Goal: Find specific page/section: Find specific page/section

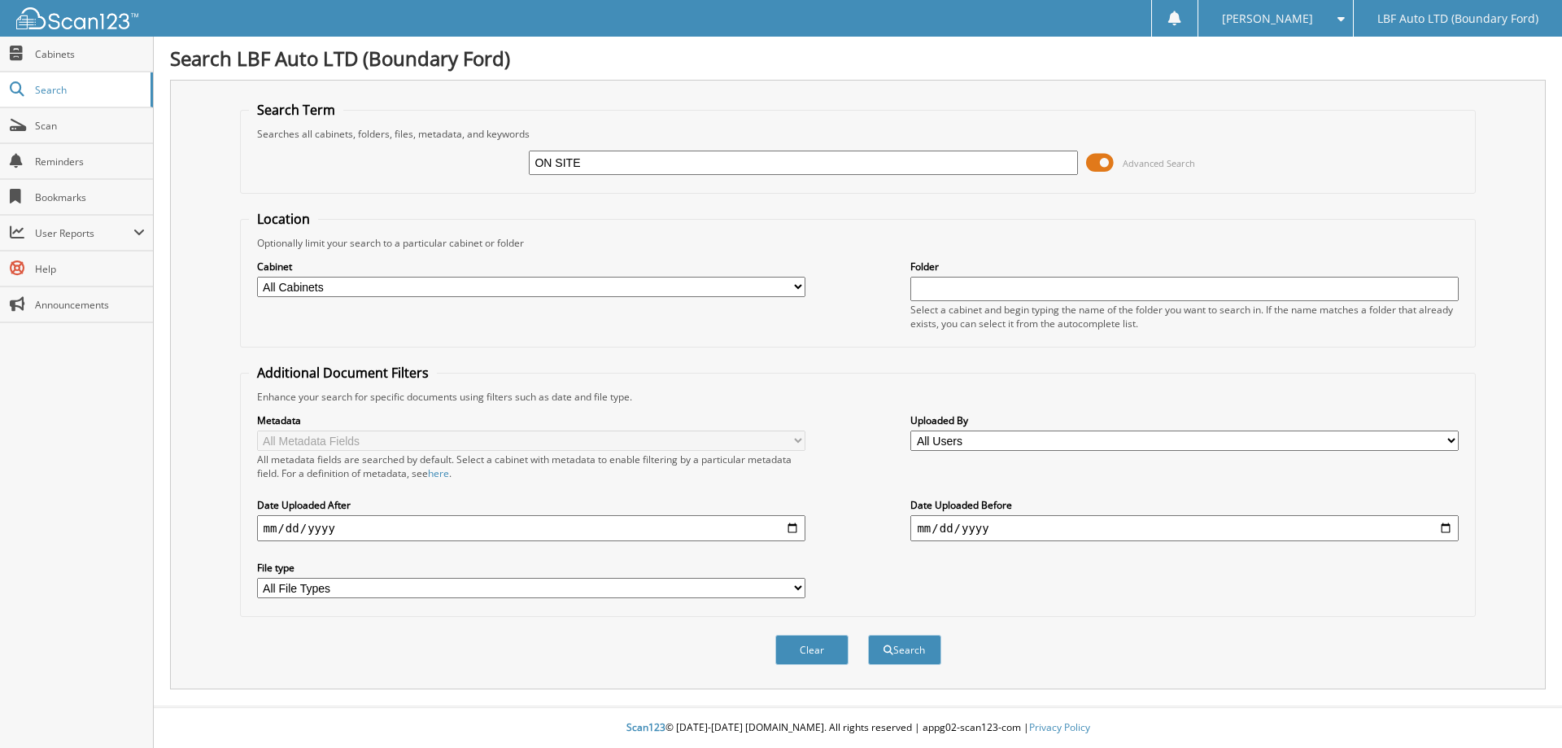
type input "ON SITE"
click at [868, 635] on button "Search" at bounding box center [904, 650] width 73 height 30
type input "ON SITE SIGN GROUP"
click at [868, 635] on button "Search" at bounding box center [904, 650] width 73 height 30
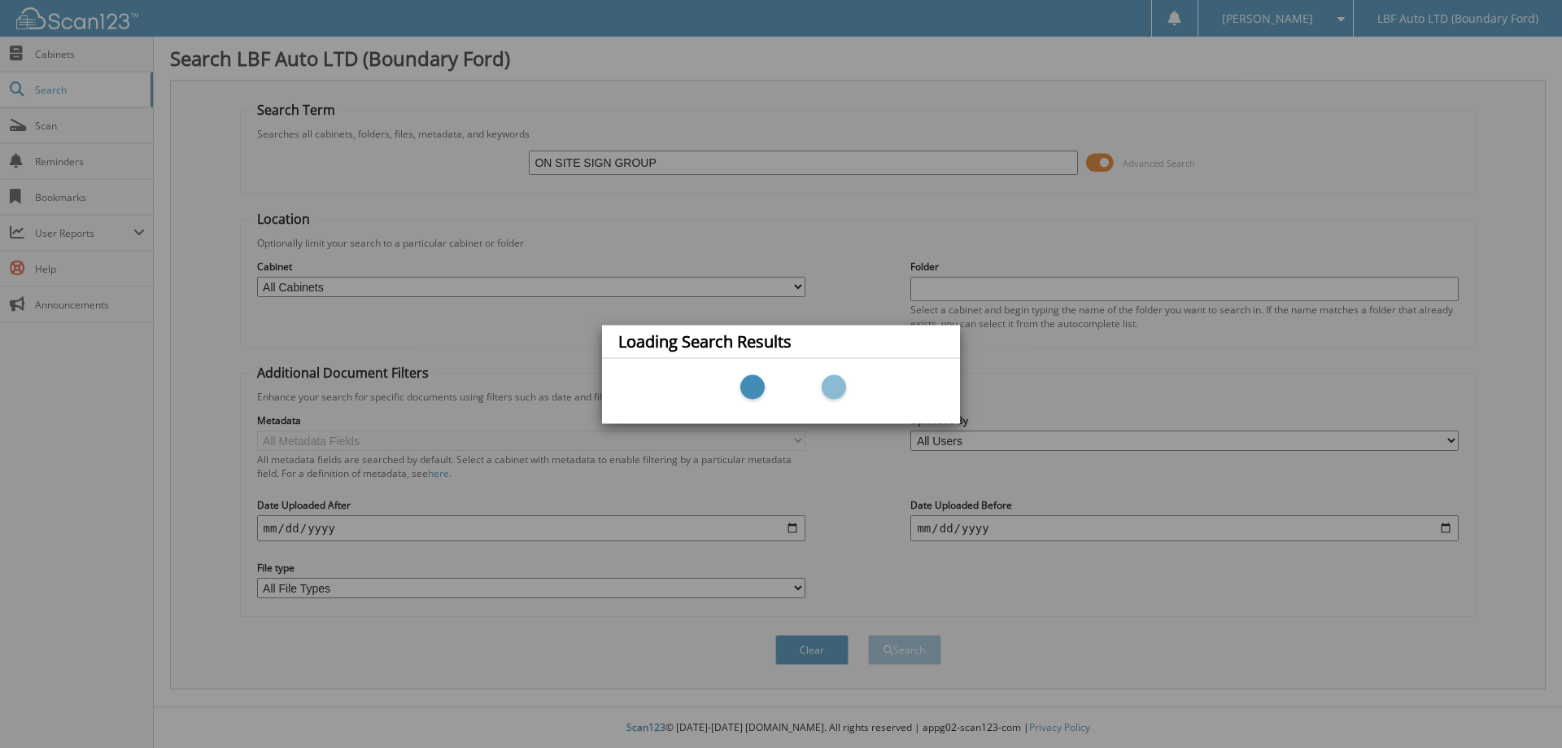
click at [666, 301] on div "Loading Search Results" at bounding box center [781, 374] width 1562 height 748
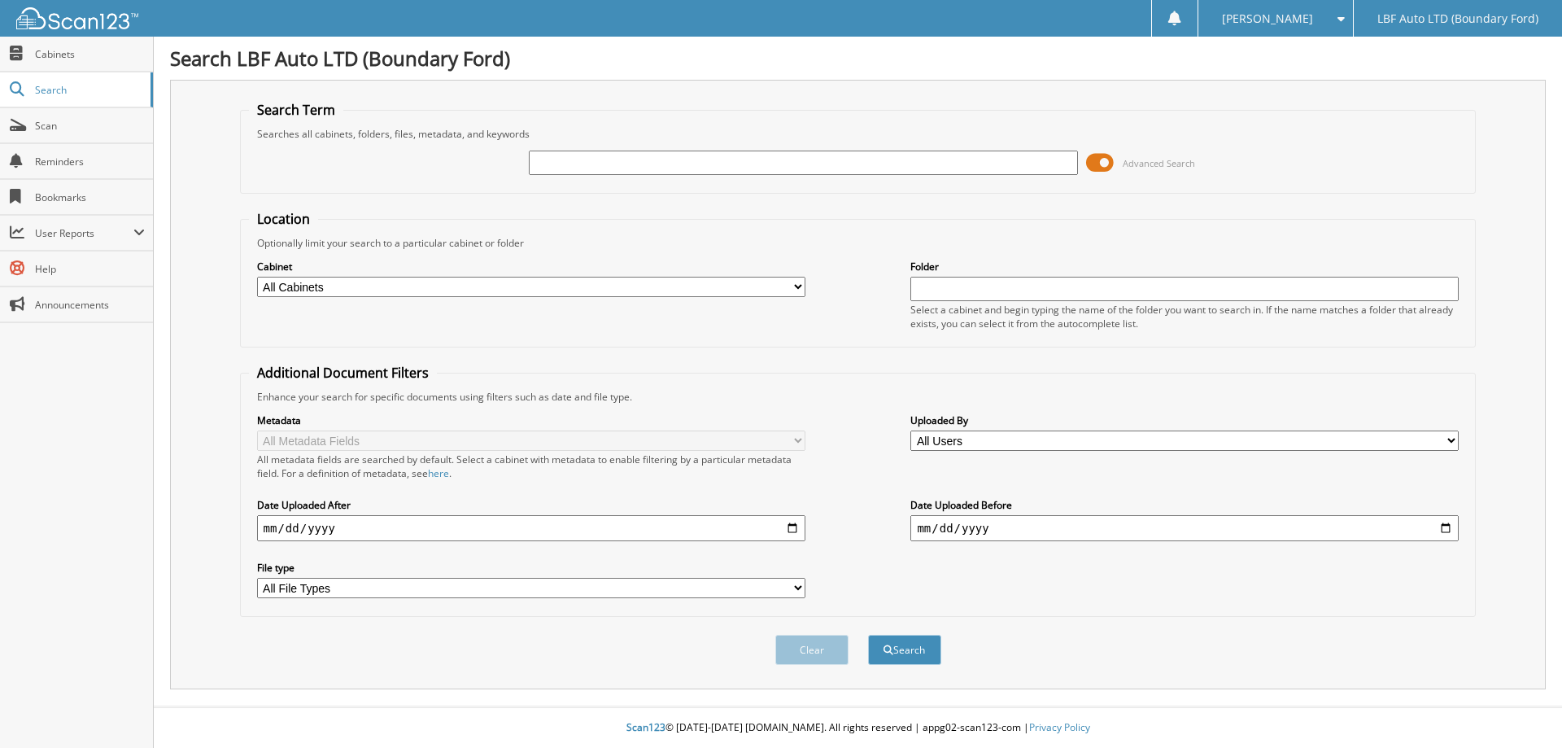
click at [554, 155] on input "text" at bounding box center [803, 163] width 548 height 24
type input "36392"
click at [902, 655] on button "Search" at bounding box center [904, 650] width 73 height 30
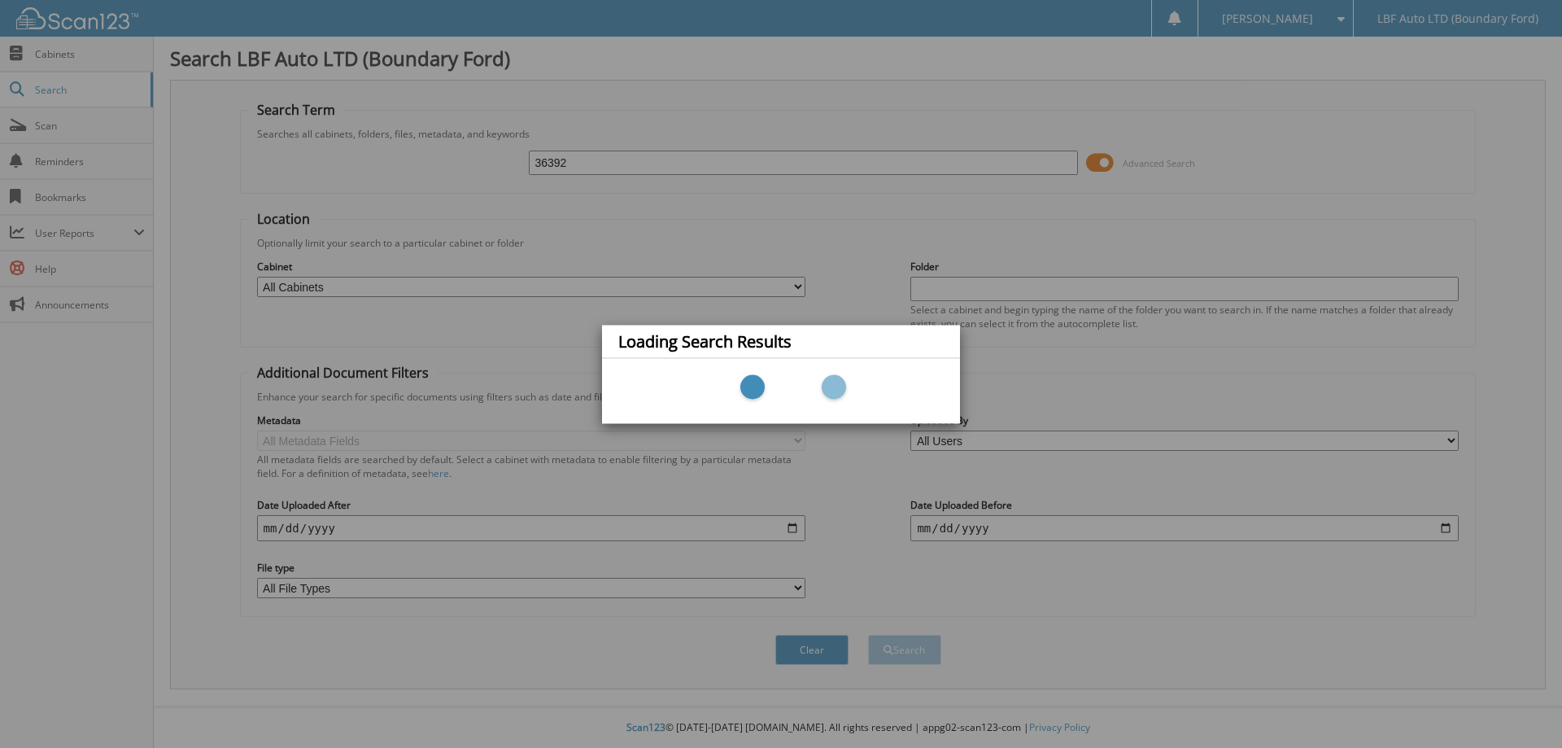
click at [72, 50] on div "Loading Search Results" at bounding box center [781, 374] width 1562 height 748
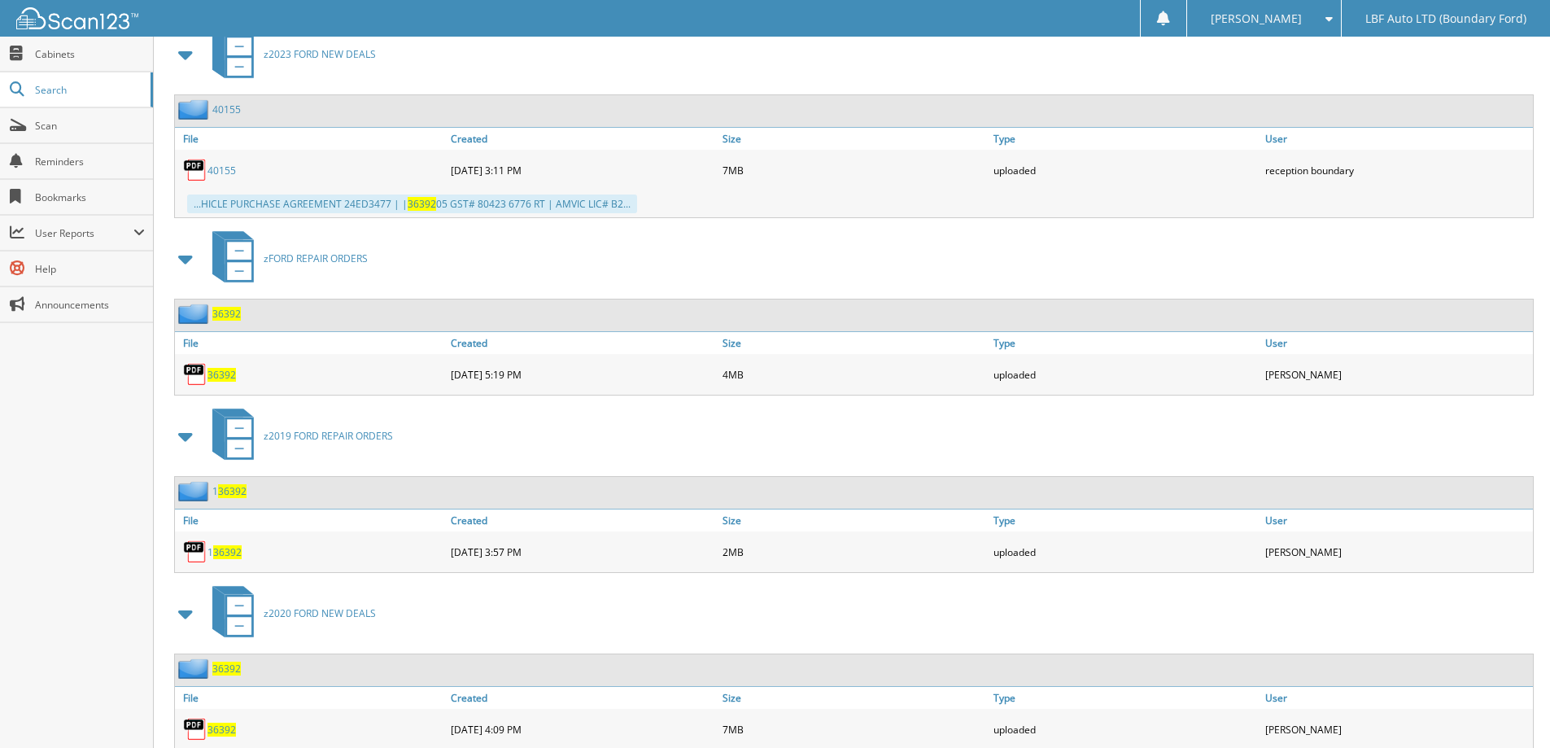
scroll to position [784, 0]
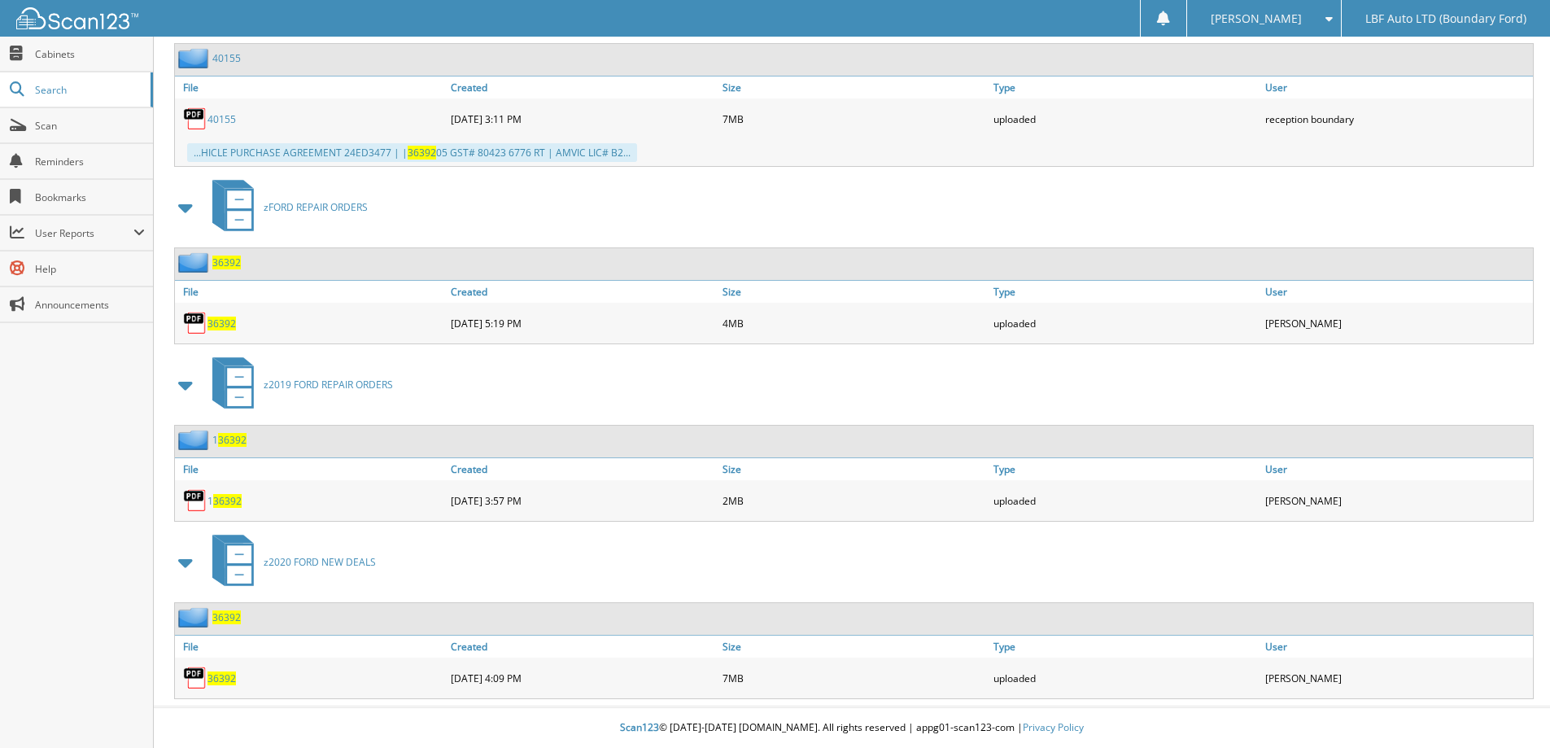
click at [225, 678] on span "36392" at bounding box center [221, 678] width 28 height 14
